Goal: Task Accomplishment & Management: Manage account settings

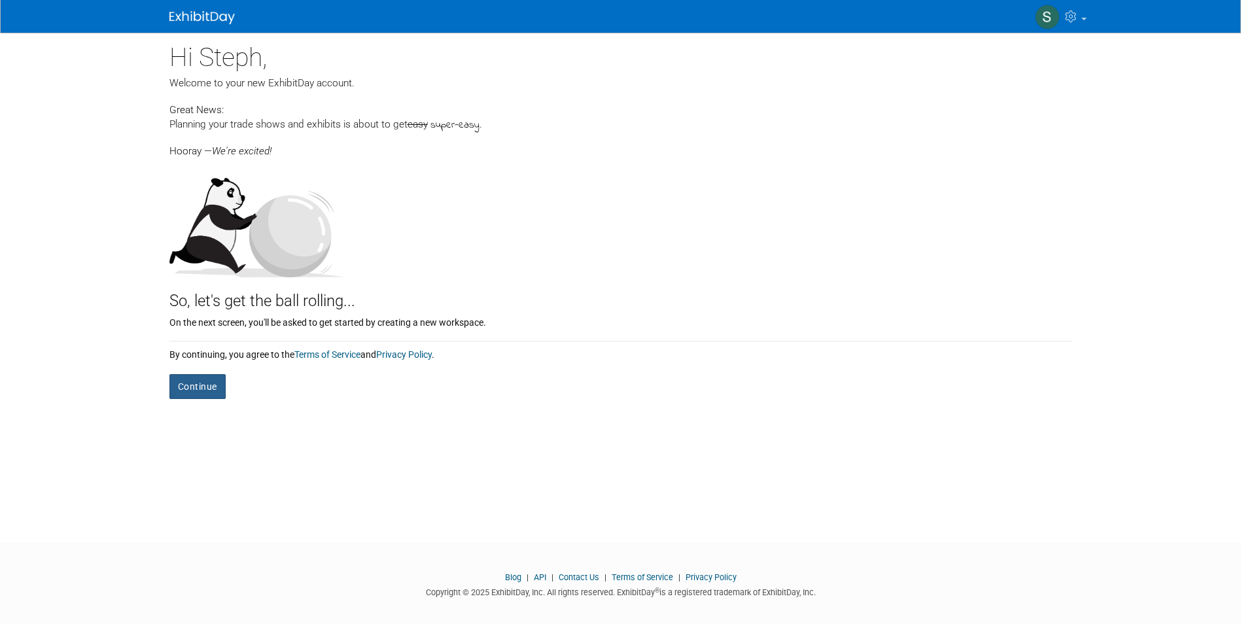
click at [201, 385] on button "Continue" at bounding box center [197, 386] width 56 height 25
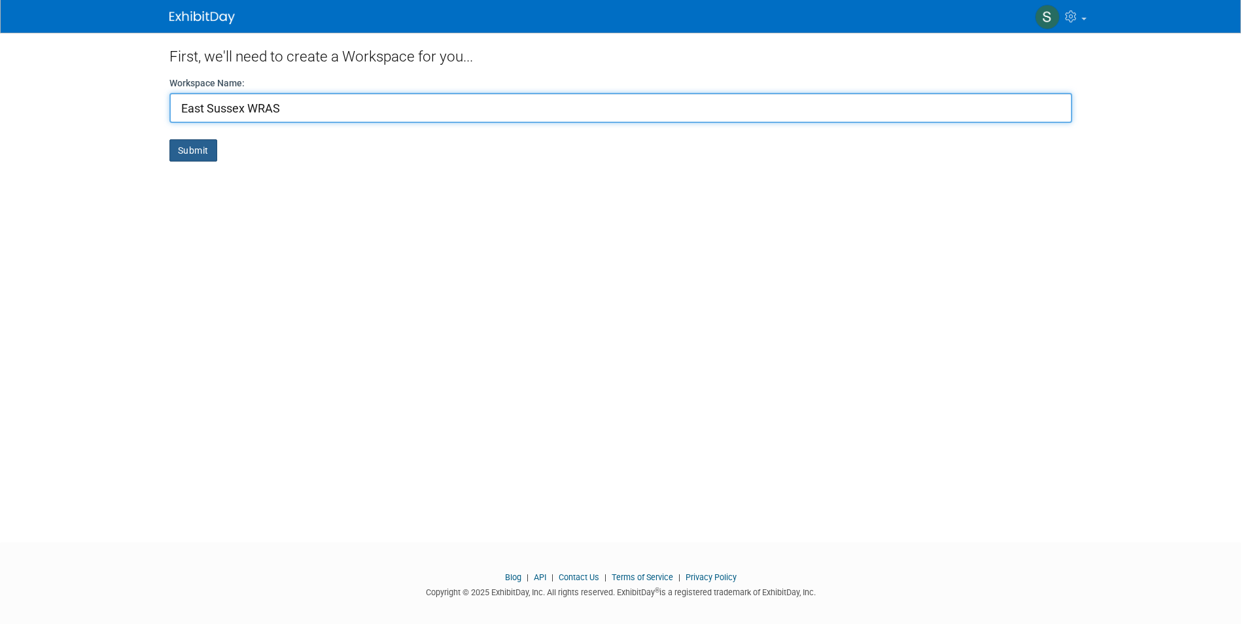
type input "East Sussex WRAS"
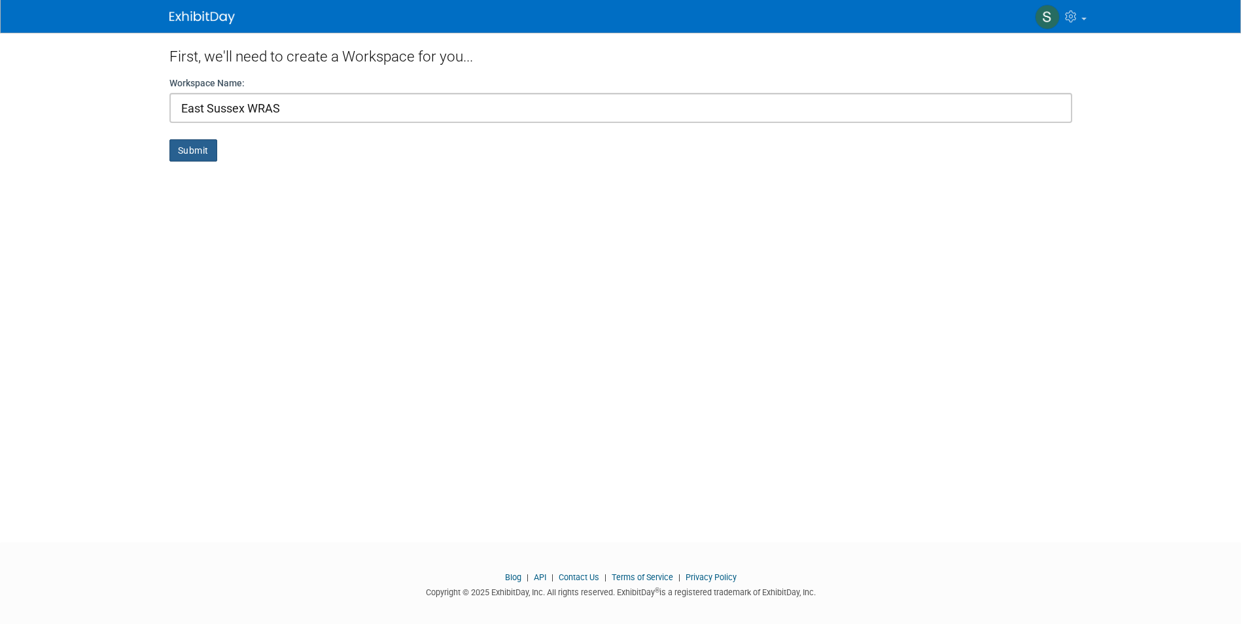
click at [205, 141] on button "Submit" at bounding box center [193, 150] width 48 height 22
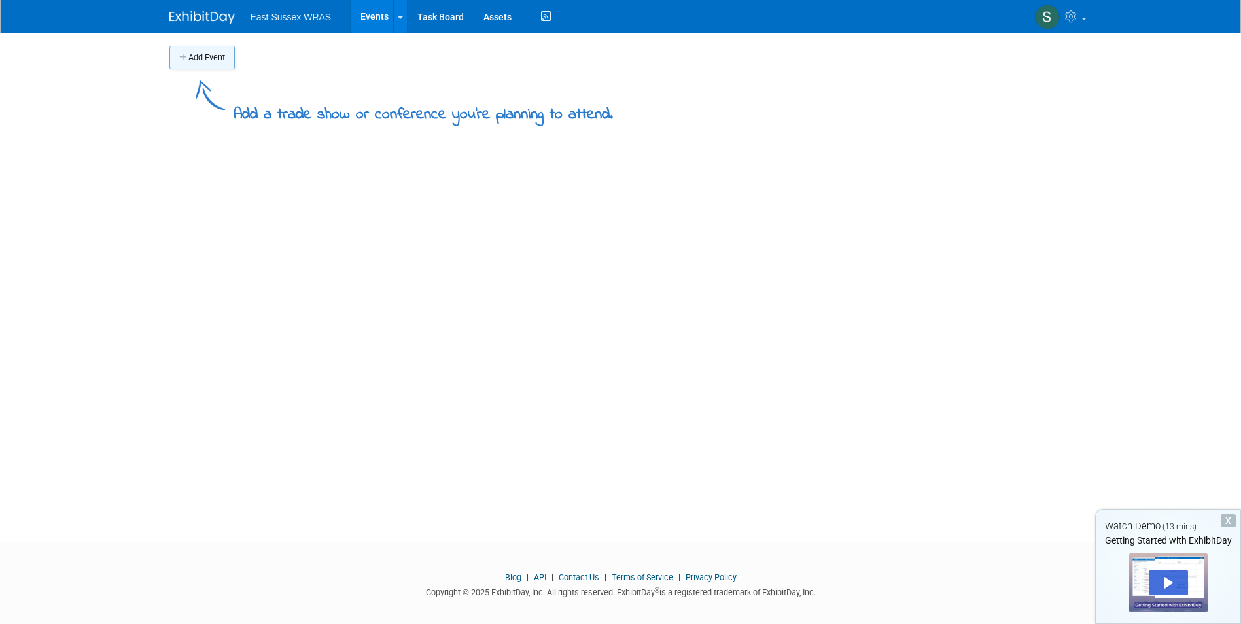
click at [205, 57] on button "Add Event" at bounding box center [201, 58] width 65 height 24
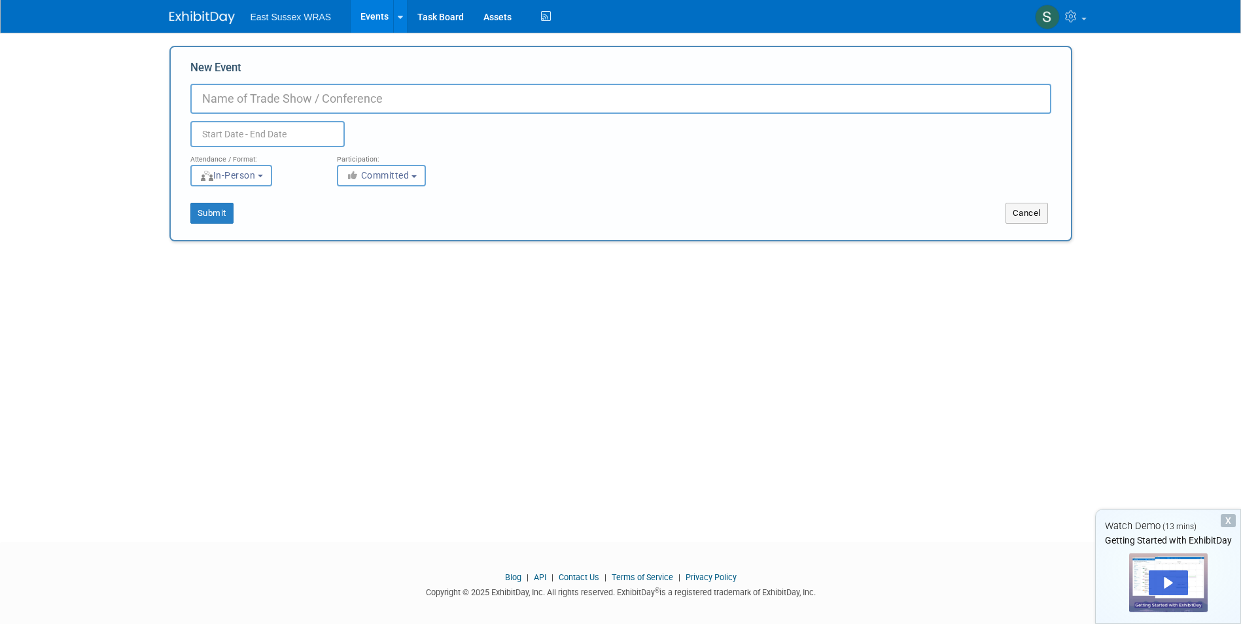
click at [301, 95] on input "New Event" at bounding box center [620, 99] width 861 height 30
type input "Country Show"
click at [226, 209] on button "Submit" at bounding box center [211, 213] width 43 height 21
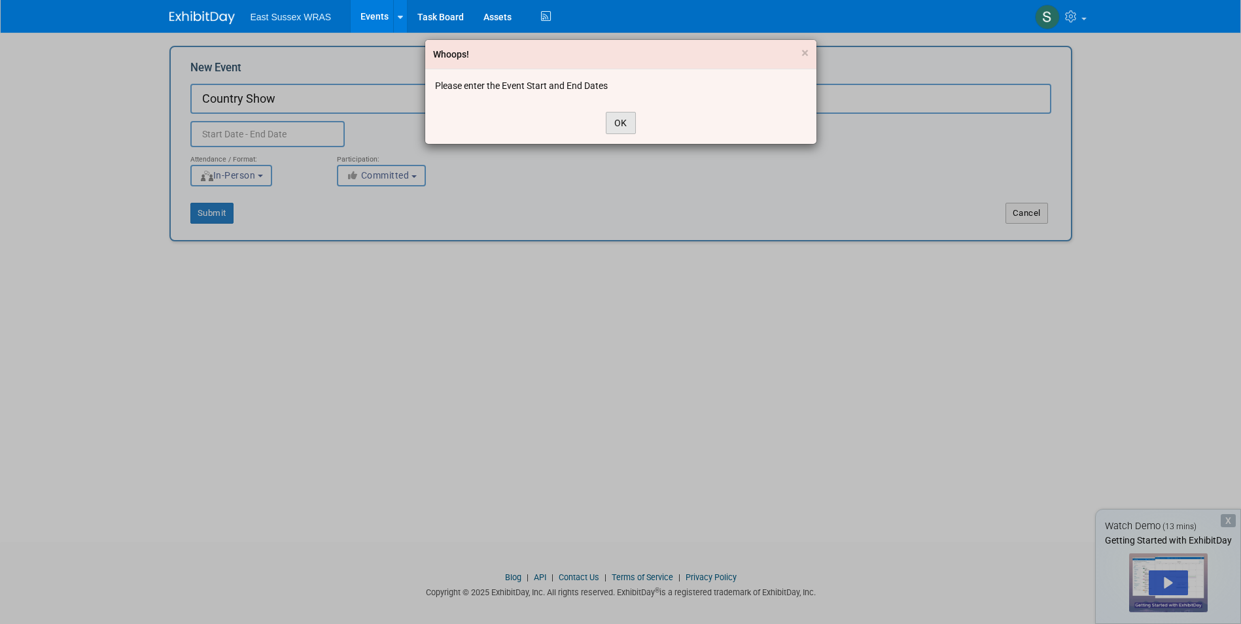
click at [624, 120] on button "OK" at bounding box center [621, 123] width 30 height 22
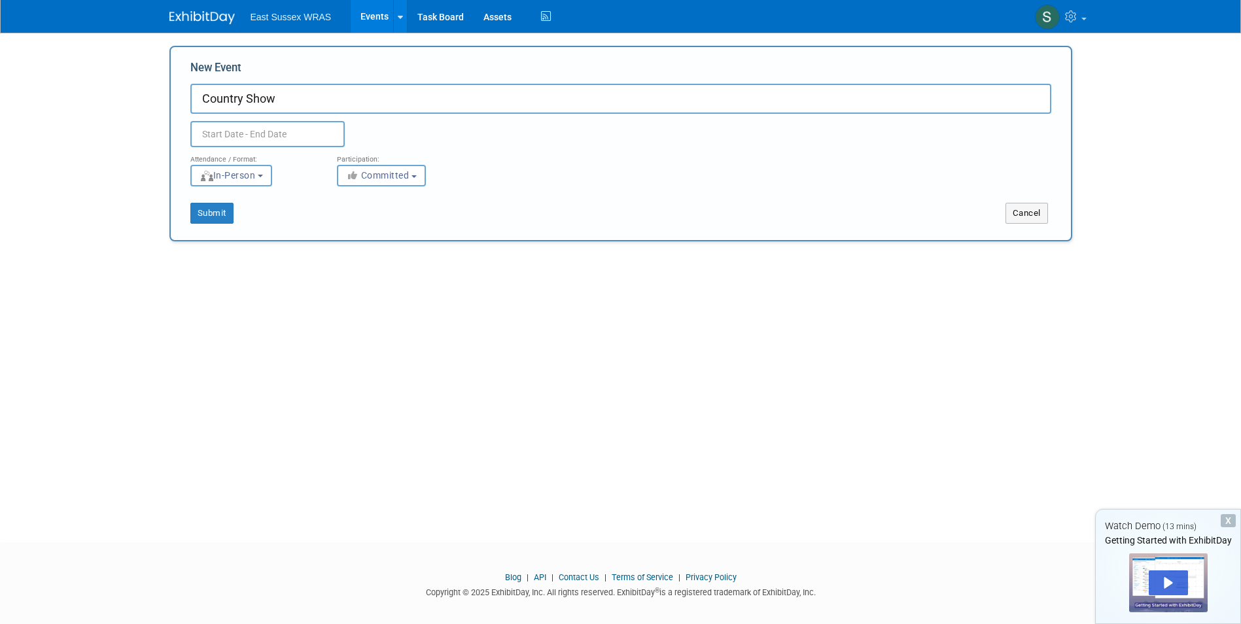
click at [293, 132] on input "text" at bounding box center [267, 134] width 154 height 26
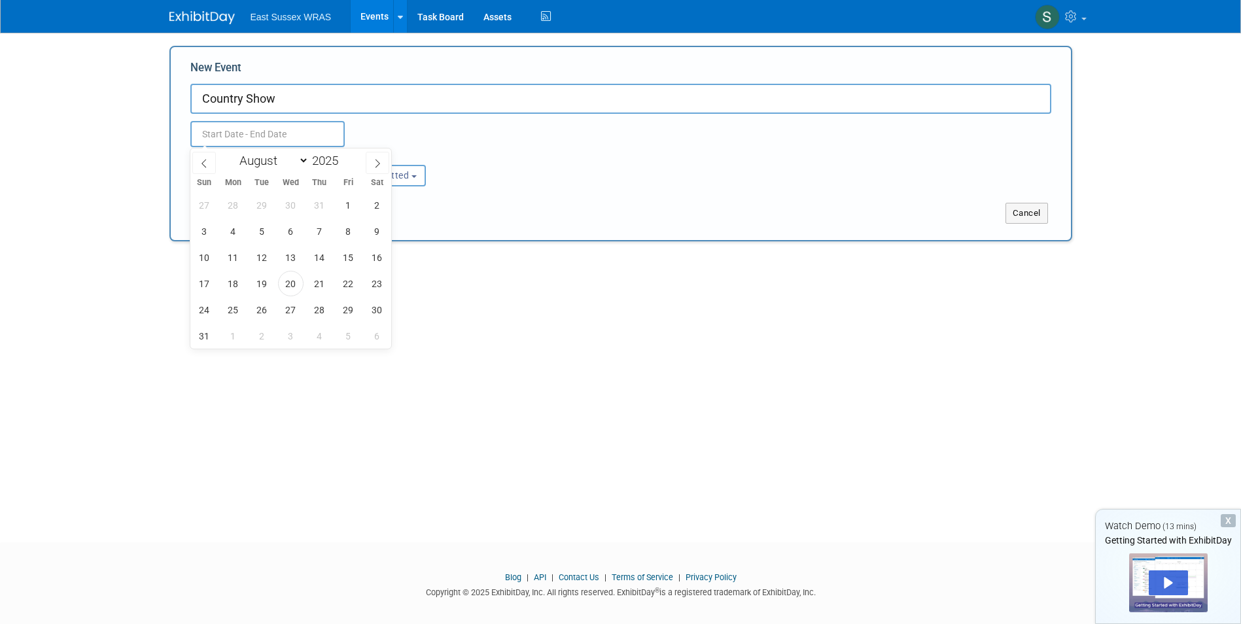
click at [639, 145] on div "Duplicate Event Warning" at bounding box center [621, 130] width 880 height 33
click at [309, 126] on input "text" at bounding box center [267, 134] width 154 height 26
click at [381, 163] on icon at bounding box center [377, 163] width 9 height 9
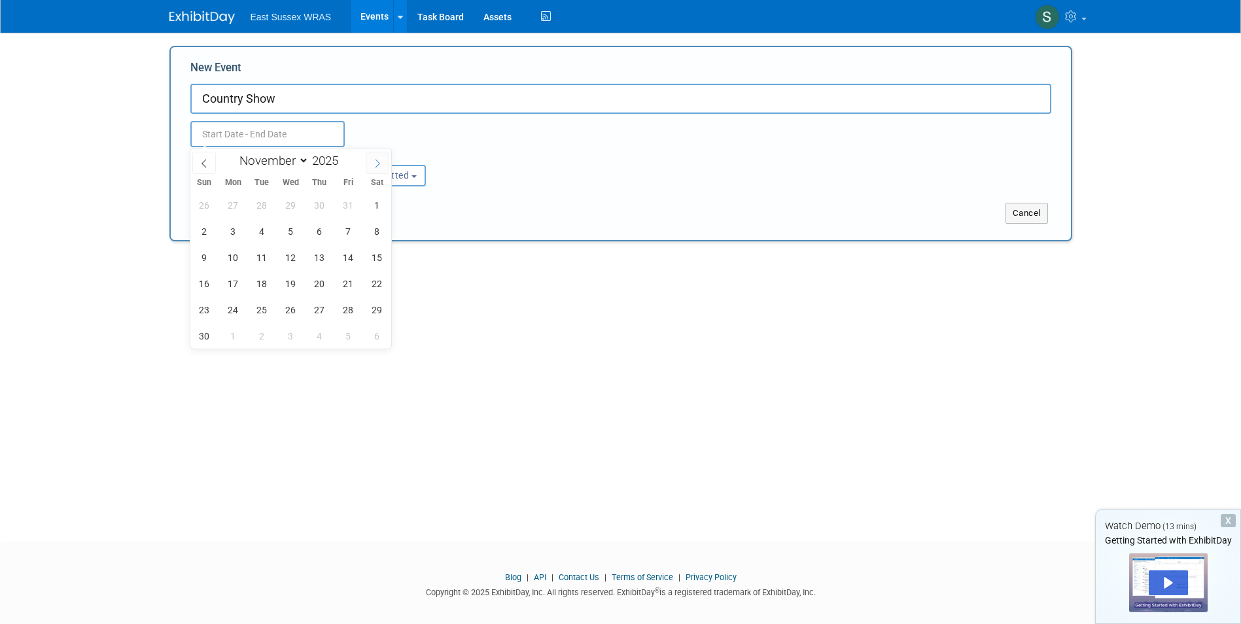
click at [381, 163] on icon at bounding box center [377, 163] width 9 height 9
select select "11"
click at [381, 163] on icon at bounding box center [377, 163] width 9 height 9
type input "2026"
click at [381, 163] on icon at bounding box center [377, 163] width 9 height 9
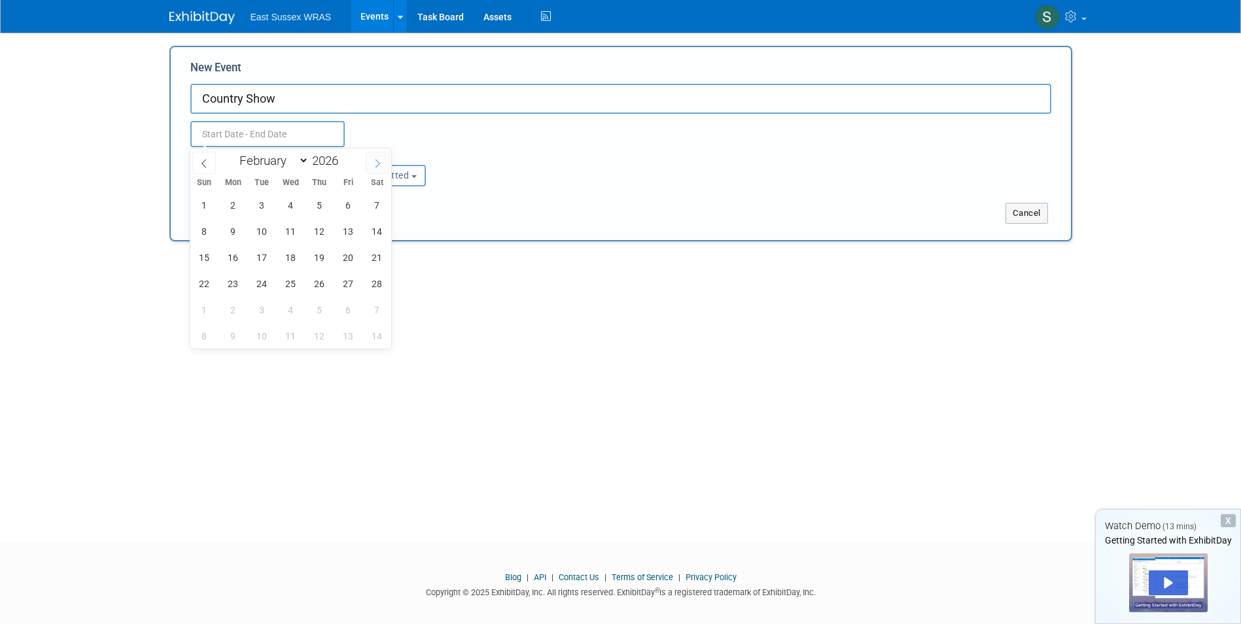
click at [381, 163] on icon at bounding box center [377, 163] width 9 height 9
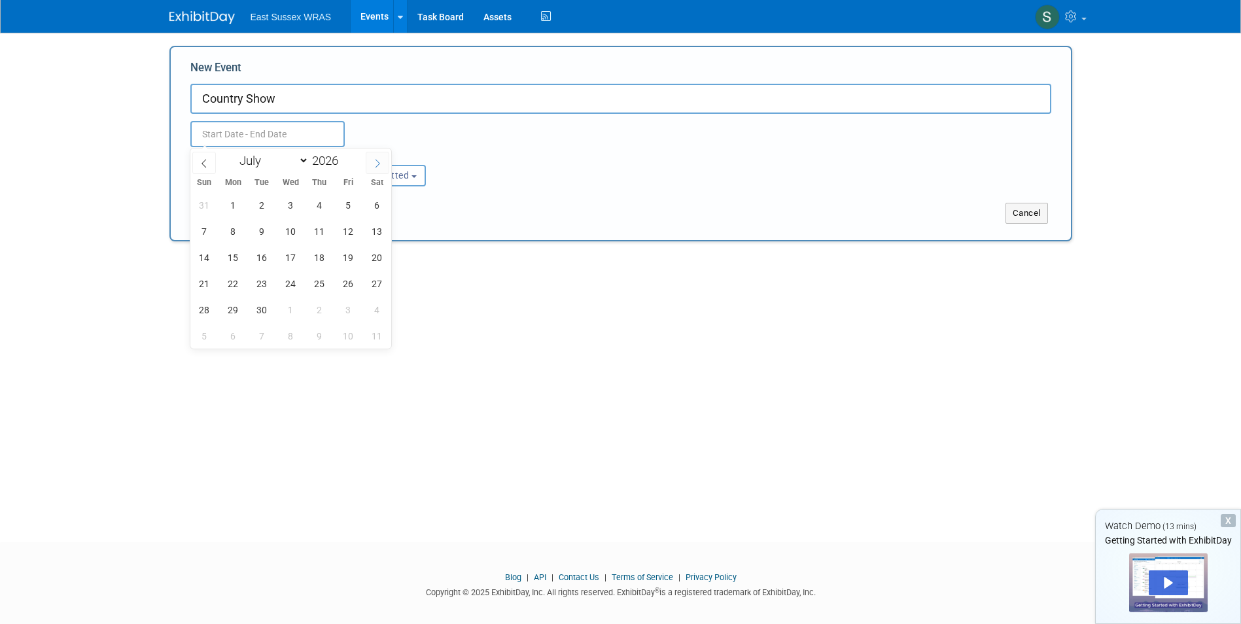
click at [381, 163] on icon at bounding box center [377, 163] width 9 height 9
select select "9"
click at [319, 310] on span "29" at bounding box center [320, 310] width 26 height 26
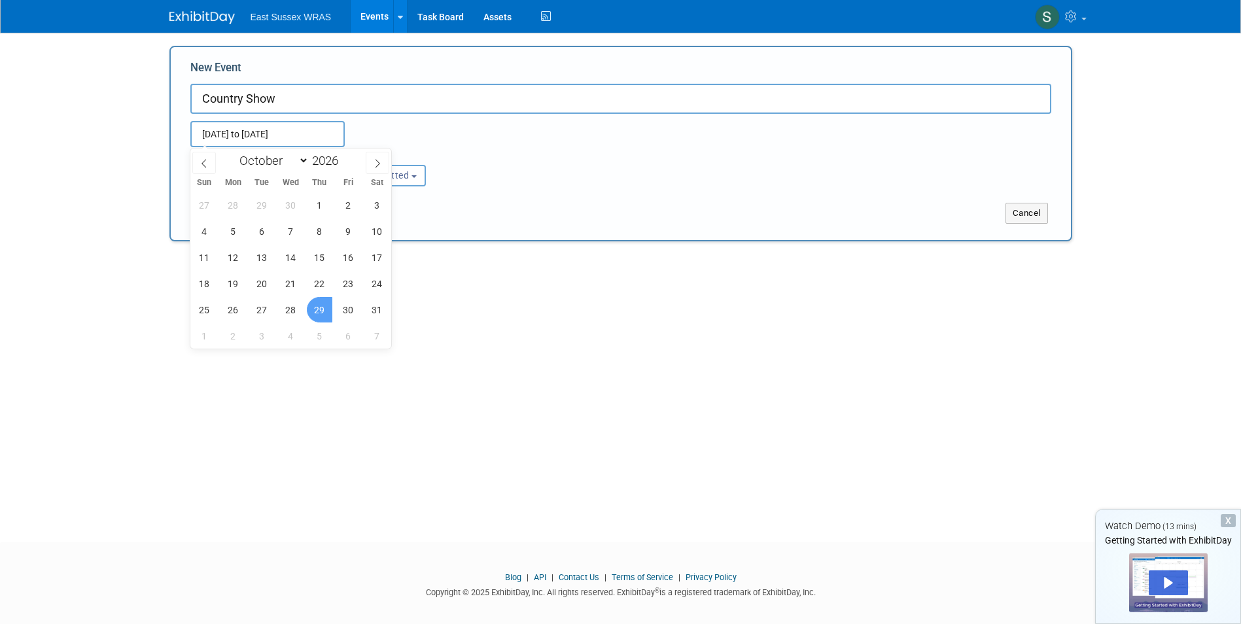
click at [319, 306] on span "29" at bounding box center [320, 310] width 26 height 26
type input "Oct 29, 2026 to Oct 29, 2026"
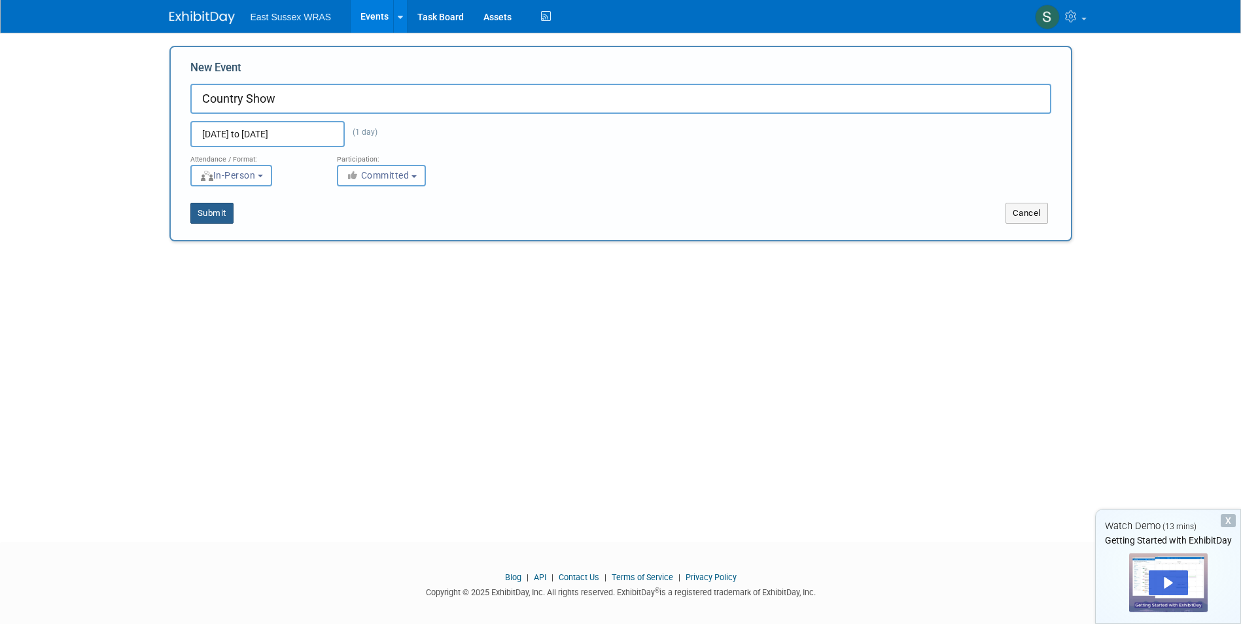
click at [224, 211] on button "Submit" at bounding box center [211, 213] width 43 height 21
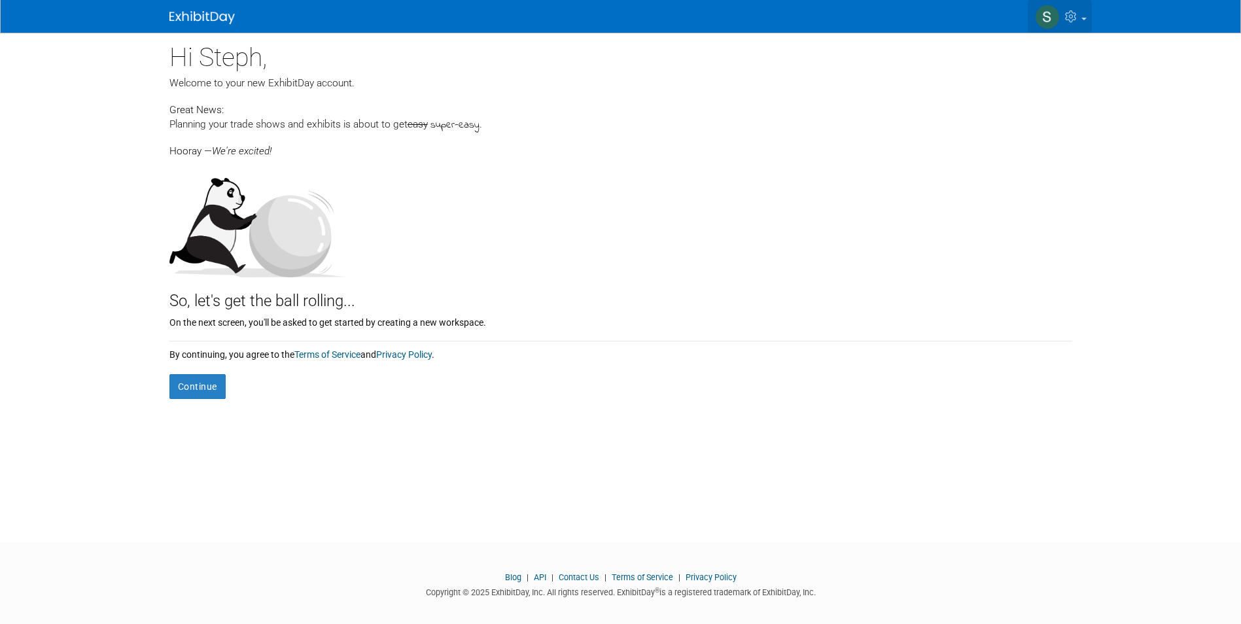
click at [1082, 14] on link at bounding box center [1060, 16] width 64 height 33
click at [1046, 16] on img at bounding box center [1047, 17] width 25 height 25
click at [215, 383] on button "Continue" at bounding box center [197, 386] width 56 height 25
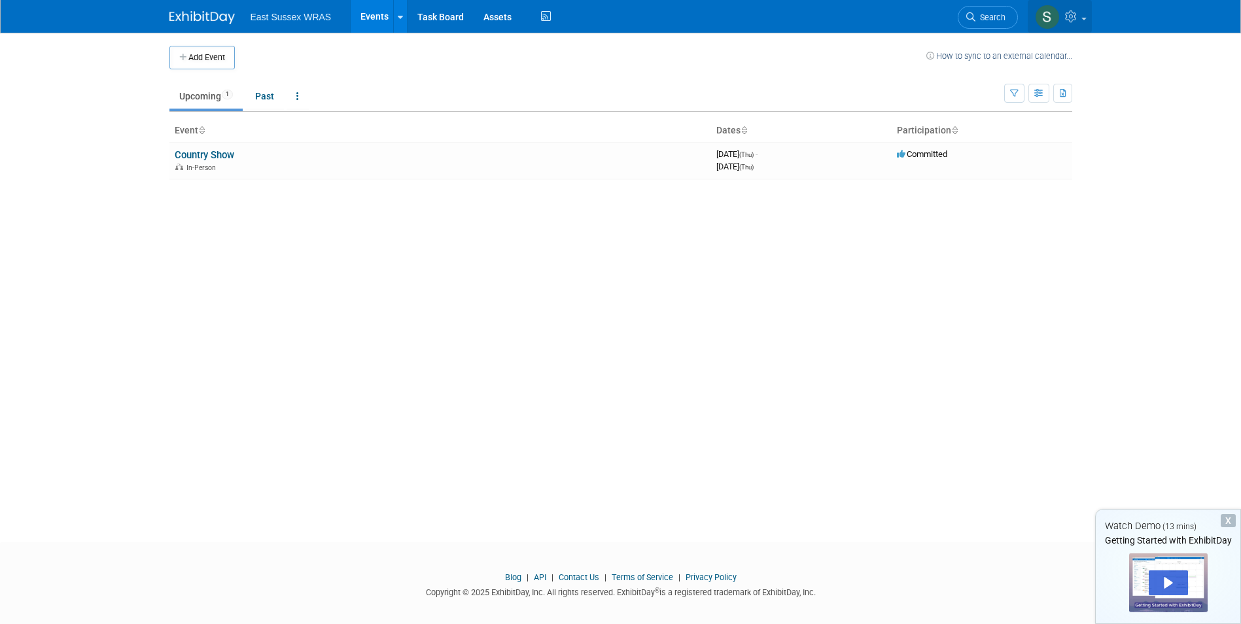
click at [1065, 16] on icon at bounding box center [1072, 16] width 15 height 12
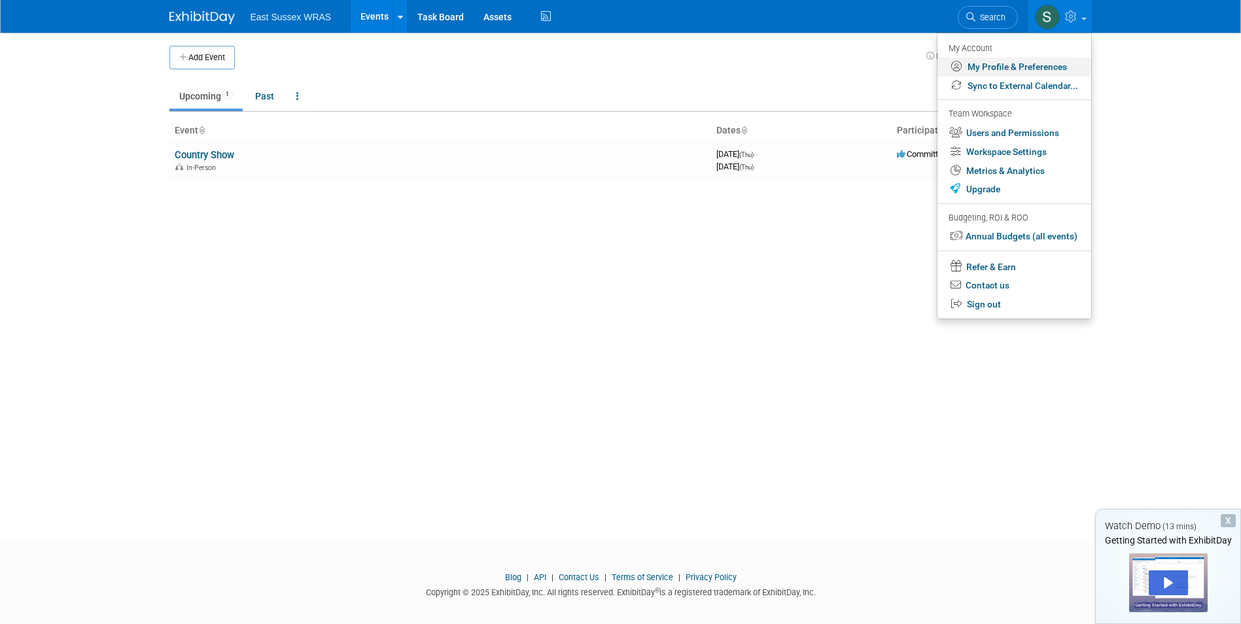
click at [1047, 69] on link "My Profile & Preferences" at bounding box center [1014, 67] width 154 height 19
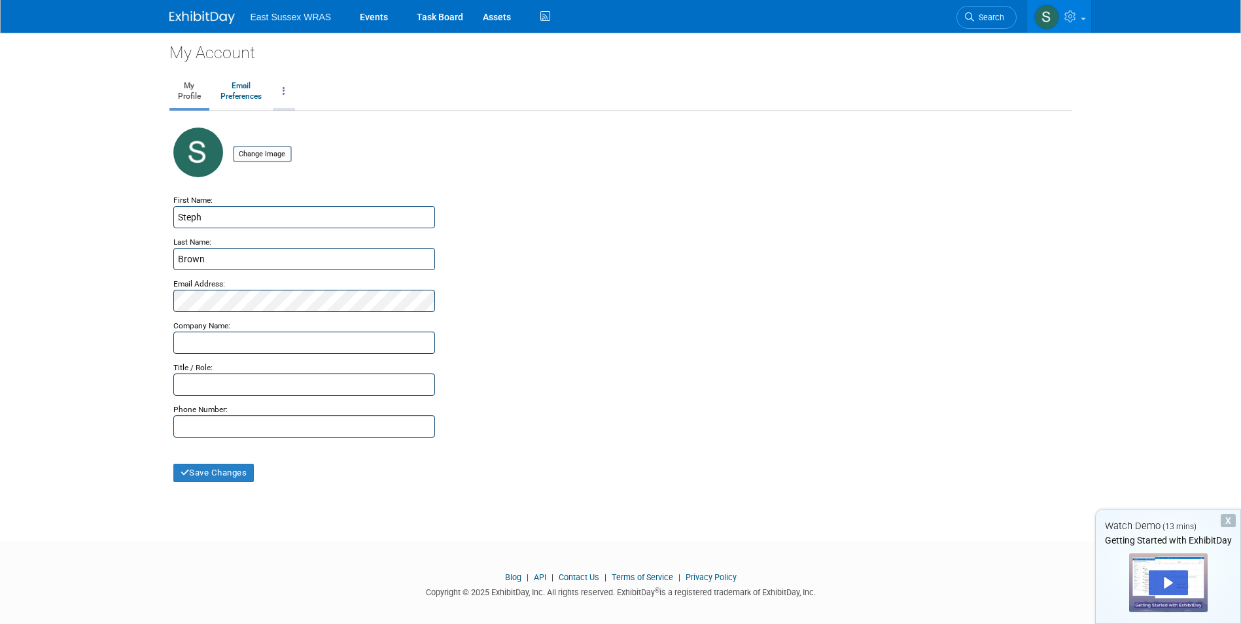
click at [285, 92] on icon at bounding box center [284, 90] width 3 height 9
click at [324, 149] on link "Close my Account" at bounding box center [336, 153] width 126 height 20
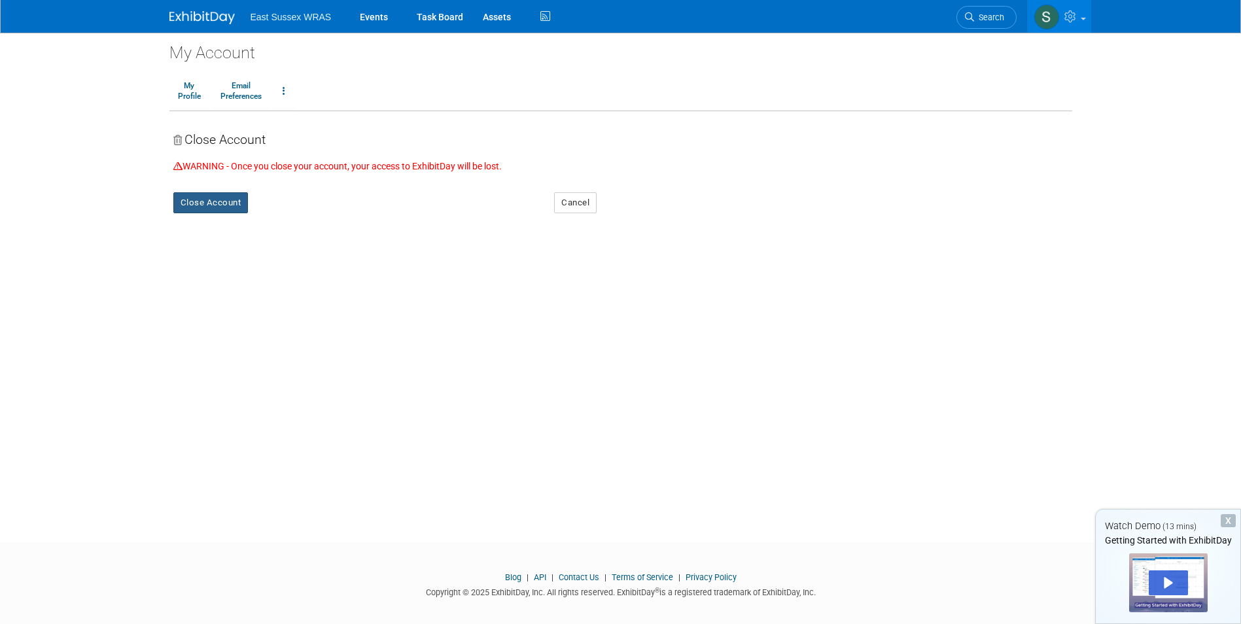
click at [222, 204] on button "Close Account" at bounding box center [210, 202] width 75 height 21
click at [295, 212] on link "Yes" at bounding box center [290, 213] width 39 height 21
